Goal: Information Seeking & Learning: Find specific fact

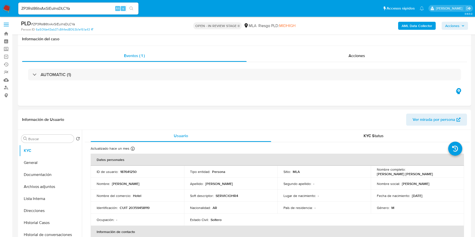
select select "10"
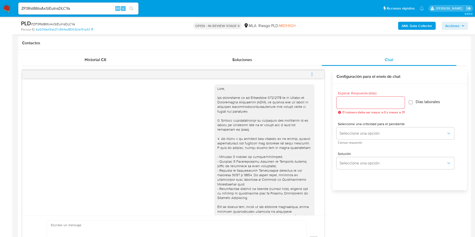
scroll to position [438, 0]
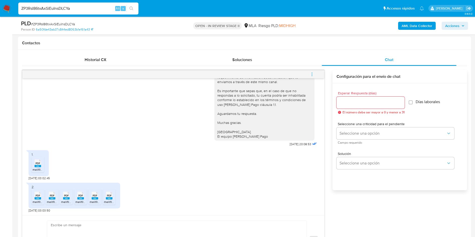
click at [80, 6] on input "ZP3RsI86txAxSiEuInsDLCYa" at bounding box center [78, 8] width 120 height 7
drag, startPoint x: 80, startPoint y: 6, endPoint x: 68, endPoint y: 7, distance: 12.0
click at [68, 7] on input "ZP3RsI86txAxSiEuInsDLCYa" at bounding box center [78, 8] width 120 height 7
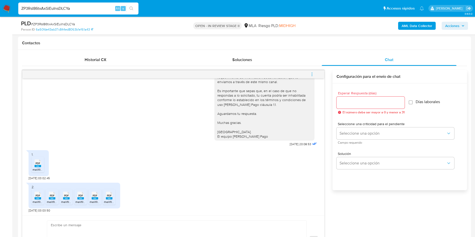
paste input "529319916"
type input "529319916"
click at [135, 9] on button "search-icon" at bounding box center [131, 8] width 10 height 7
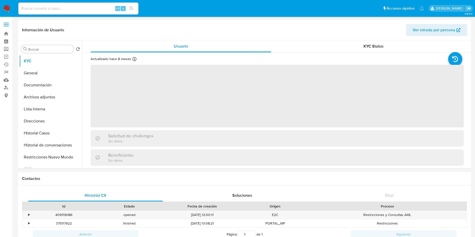
select select "10"
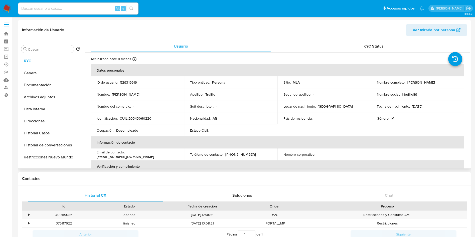
click at [265, 103] on td "Soft descriptor : -" at bounding box center [230, 106] width 93 height 12
click at [133, 81] on p "529319916" at bounding box center [128, 82] width 17 height 5
copy p "529319916"
click at [60, 100] on button "Archivos adjuntos" at bounding box center [48, 97] width 59 height 12
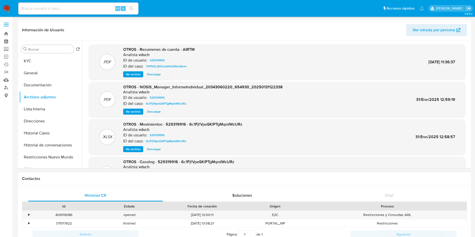
click at [237, 176] on h1 "Contactos" at bounding box center [244, 178] width 445 height 5
click at [274, 21] on div "Información de Usuario Ver mirada por persona" at bounding box center [244, 30] width 453 height 20
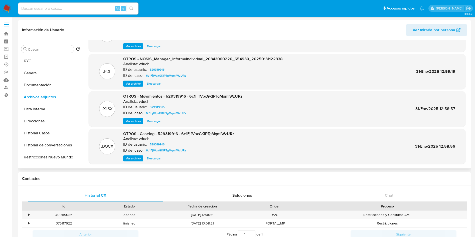
click at [134, 159] on span "Ver archivo" at bounding box center [133, 158] width 15 height 5
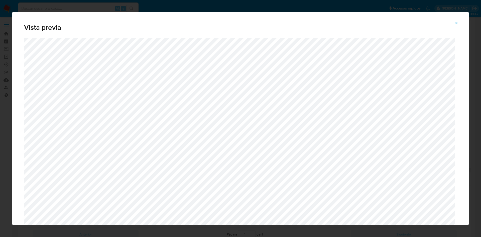
click at [455, 25] on icon "Attachment preview" at bounding box center [457, 23] width 4 height 4
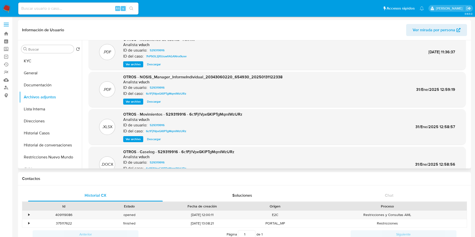
scroll to position [0, 0]
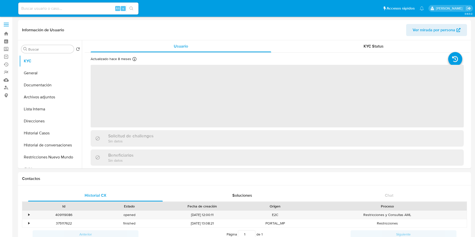
select select "10"
